Goal: Task Accomplishment & Management: Manage account settings

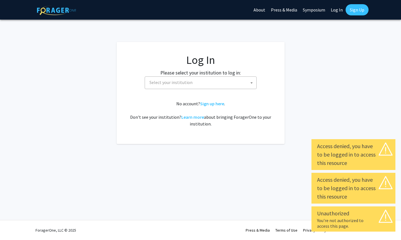
select select
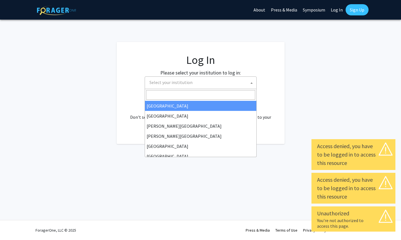
click at [167, 83] on span "Select your institution" at bounding box center [170, 82] width 43 height 6
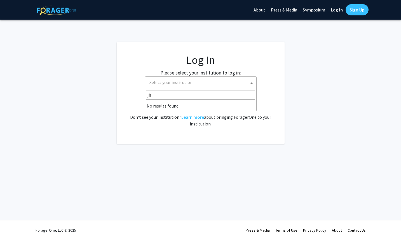
type input "j"
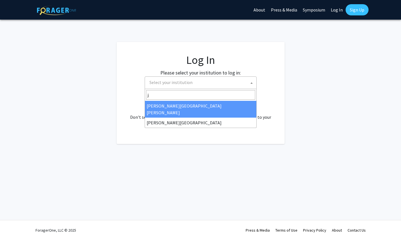
select select "1"
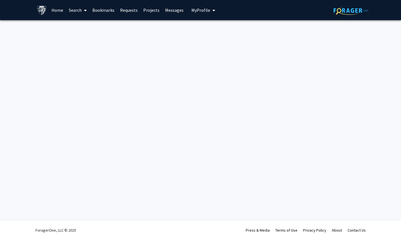
click at [86, 123] on div "Login Success Skip navigation Home Search Bookmarks Requests Projects Messages …" at bounding box center [200, 120] width 401 height 240
click at [38, 7] on img at bounding box center [42, 10] width 10 height 10
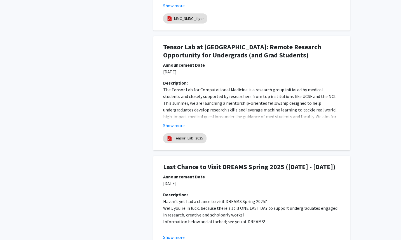
scroll to position [522, 0]
